Goal: Navigation & Orientation: Find specific page/section

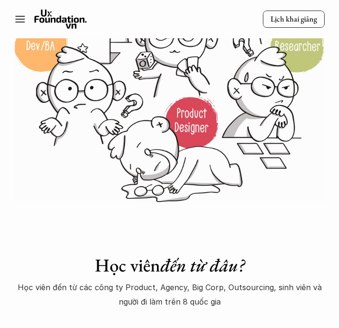
scroll to position [368, 0]
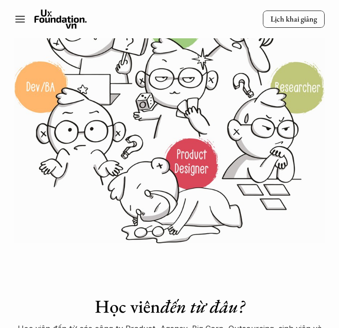
click at [22, 24] on icon at bounding box center [19, 18] width 11 height 11
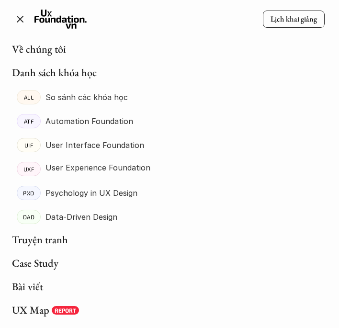
scroll to position [424, 0]
click at [41, 237] on link "Truyện tranh" at bounding box center [40, 240] width 56 height 14
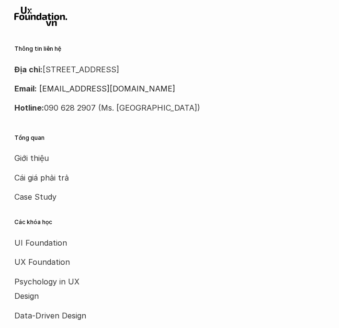
scroll to position [1406, 0]
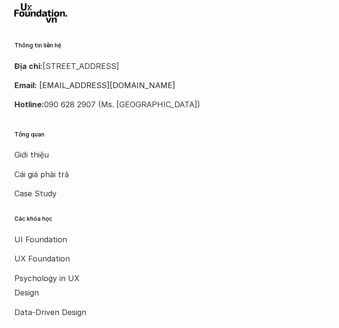
click at [96, 109] on p "Hotline: 090 628 2907 (Ms. [GEOGRAPHIC_DATA])" at bounding box center [169, 104] width 310 height 14
click at [95, 130] on div "Thông tin liên hệ Địa chỉ: [STREET_ADDRESS] Email: [EMAIL_ADDRESS][DOMAIN_NAME]…" at bounding box center [169, 203] width 339 height 400
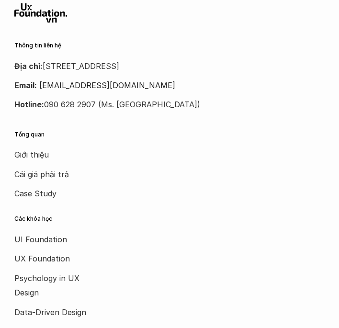
click at [95, 130] on div "Thông tin liên hệ Địa chỉ: [STREET_ADDRESS] Email: [EMAIL_ADDRESS][DOMAIN_NAME]…" at bounding box center [169, 203] width 339 height 400
click at [32, 150] on p "Giới thiệu" at bounding box center [52, 154] width 77 height 14
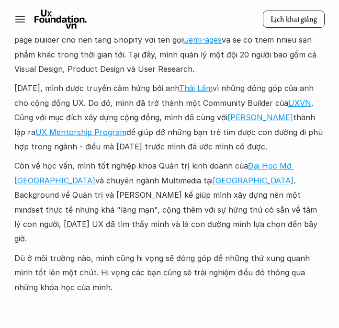
scroll to position [927, 0]
